Goal: Information Seeking & Learning: Learn about a topic

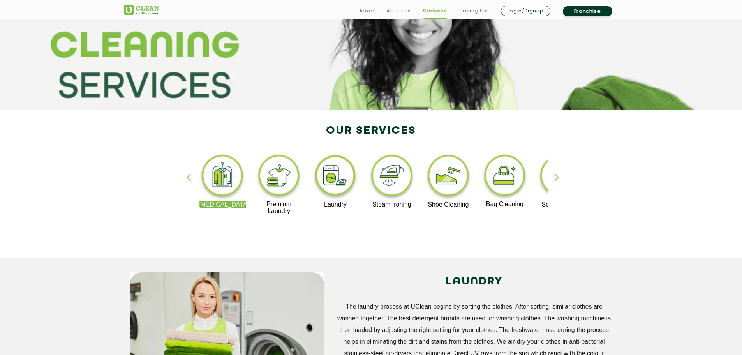
scroll to position [78, 0]
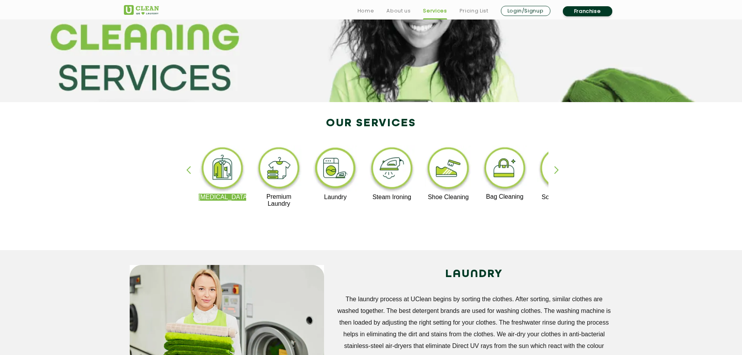
click at [557, 172] on div "button" at bounding box center [560, 176] width 12 height 21
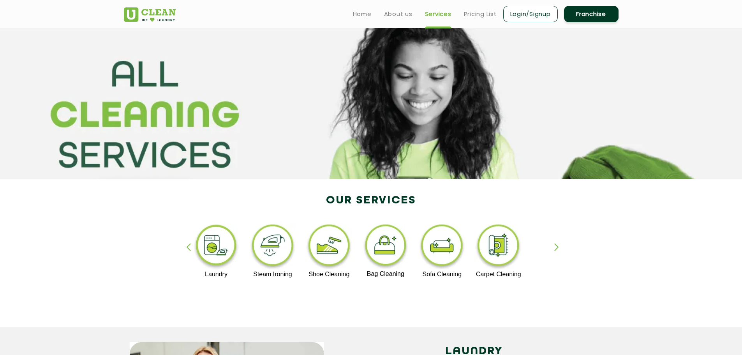
scroll to position [0, 0]
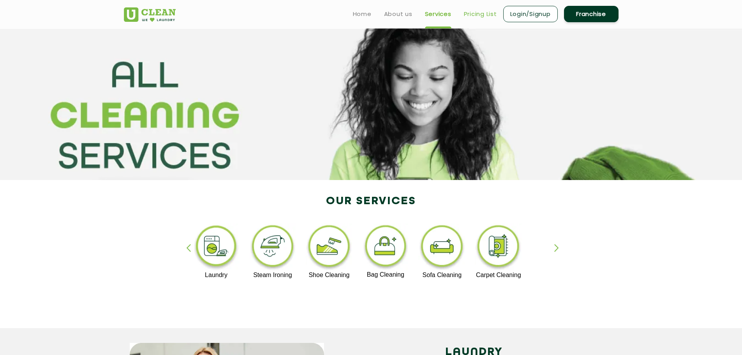
click at [480, 12] on link "Pricing List" at bounding box center [480, 13] width 33 height 9
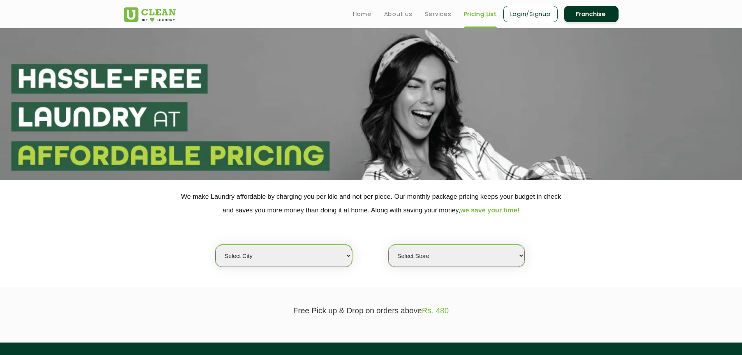
select select "0"
click at [355, 256] on div "Select city [GEOGRAPHIC_DATA] [GEOGRAPHIC_DATA] [GEOGRAPHIC_DATA] [GEOGRAPHIC_D…" at bounding box center [371, 242] width 506 height 50
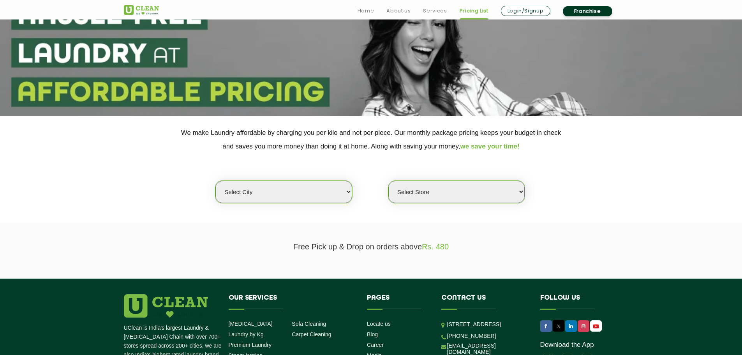
scroll to position [78, 0]
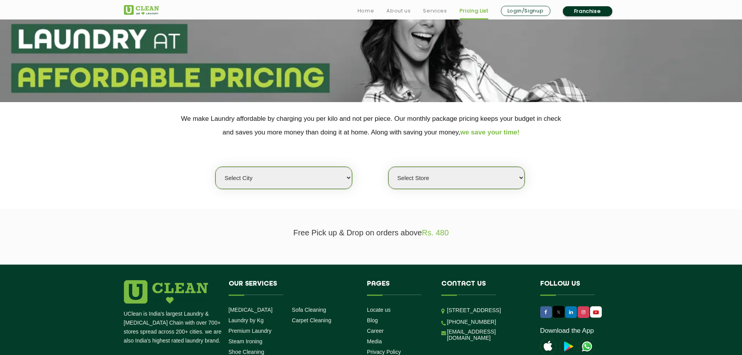
click at [53, 208] on section "We make Laundry affordable by charging you per kilo and not per piece. Our mont…" at bounding box center [371, 155] width 742 height 107
click at [255, 180] on select "Select city [GEOGRAPHIC_DATA] [GEOGRAPHIC_DATA] [GEOGRAPHIC_DATA] [GEOGRAPHIC_D…" at bounding box center [283, 178] width 136 height 22
click at [182, 224] on section "Free Pick up & Drop on orders above Rs. 480" at bounding box center [371, 237] width 742 height 56
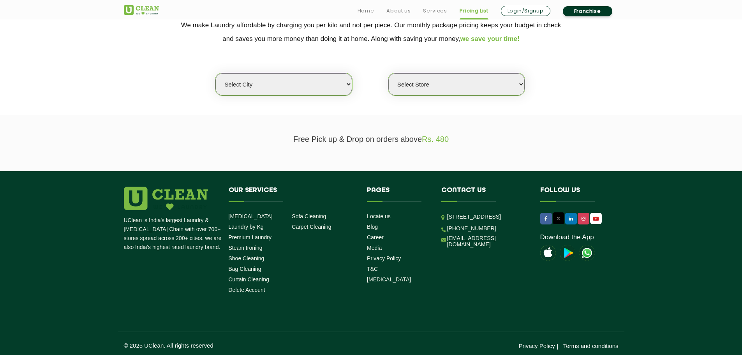
scroll to position [174, 0]
